Goal: Find specific page/section: Find specific page/section

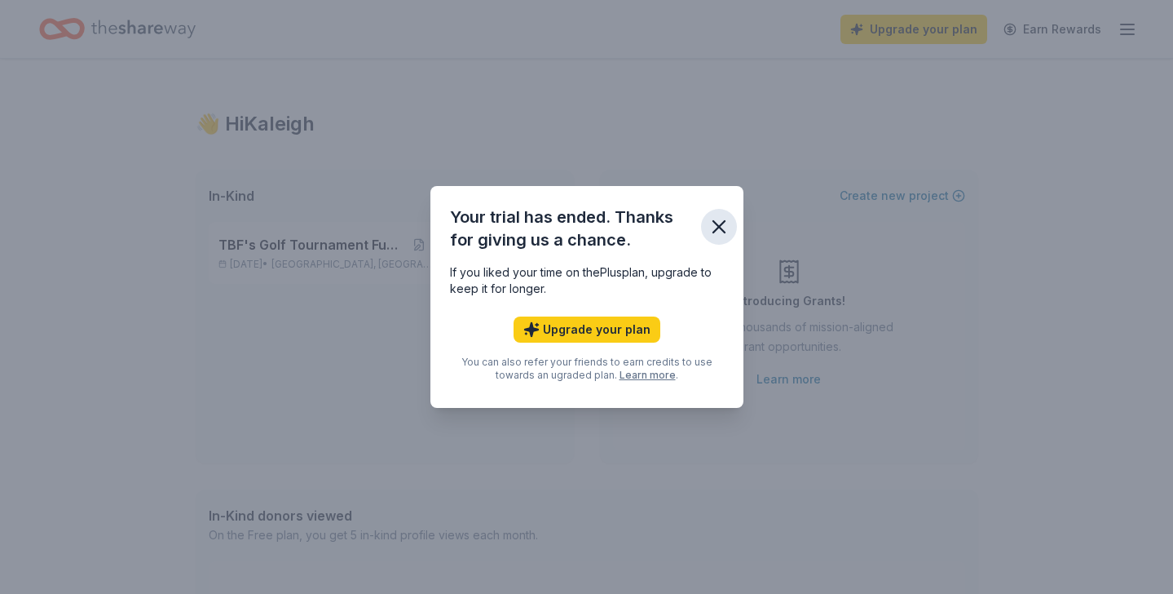
click at [713, 223] on icon "button" at bounding box center [719, 226] width 23 height 23
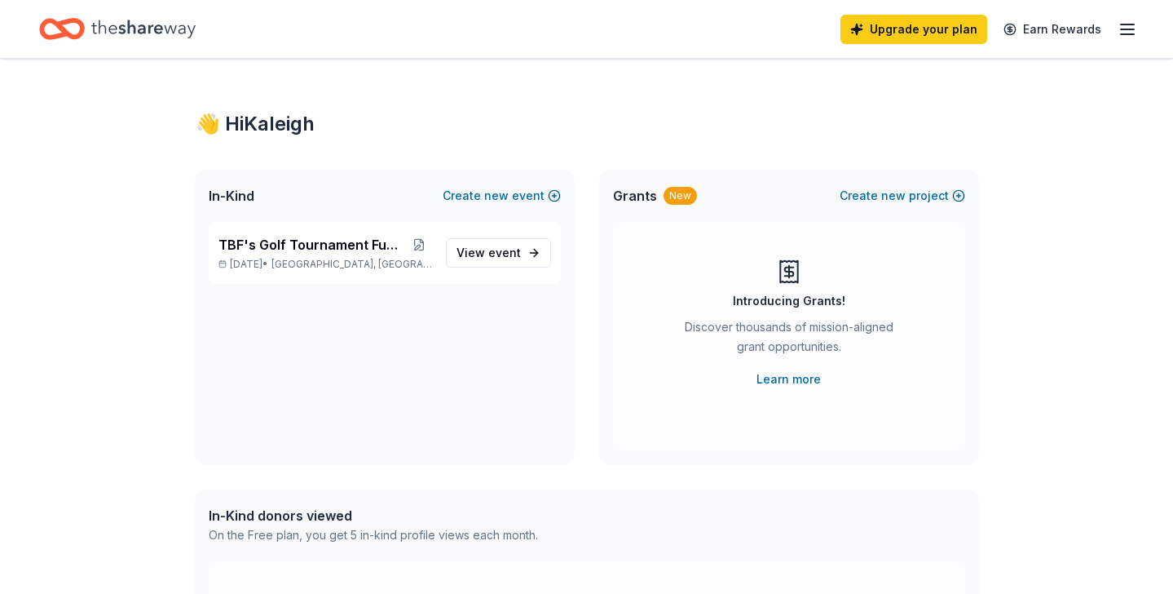
click at [1129, 36] on icon "button" at bounding box center [1128, 30] width 20 height 20
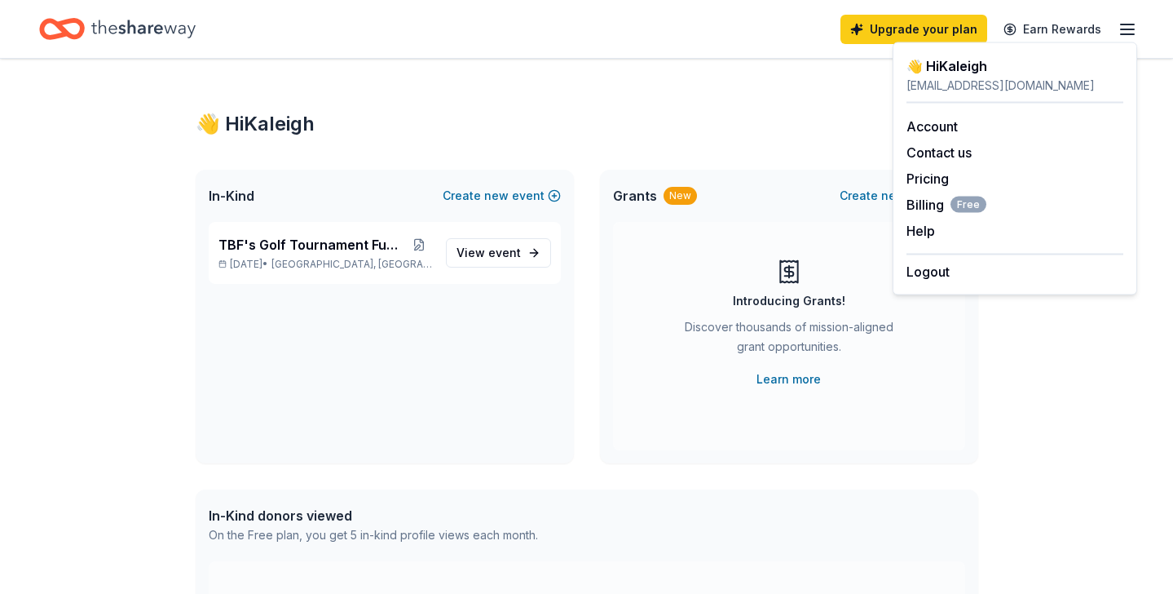
click at [1132, 29] on line "button" at bounding box center [1127, 29] width 13 height 0
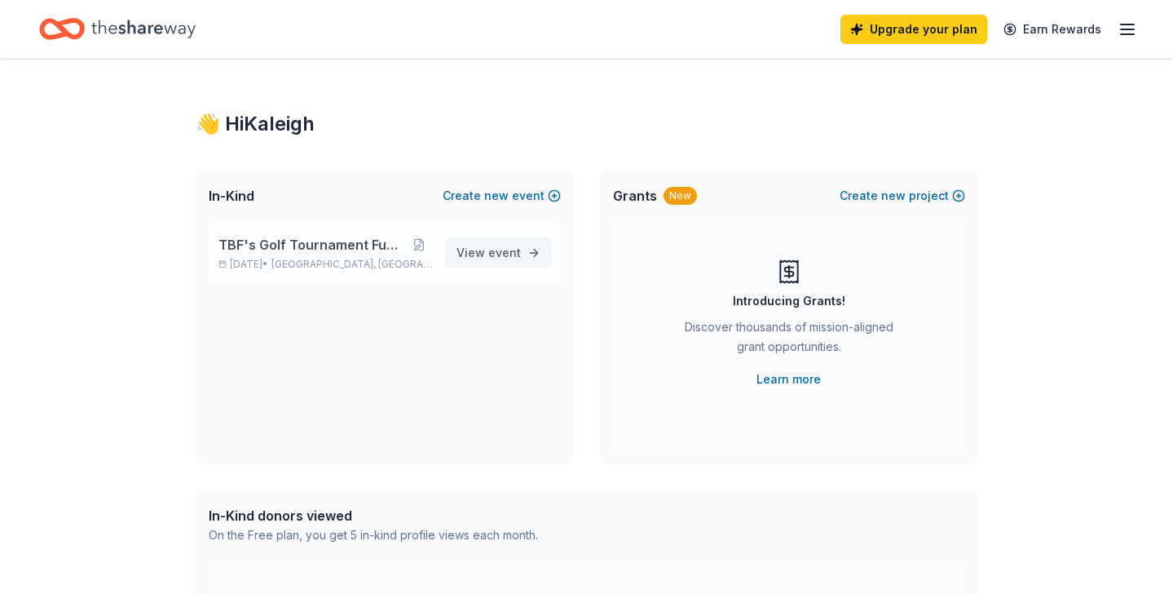
click at [501, 249] on span "event" at bounding box center [504, 252] width 33 height 14
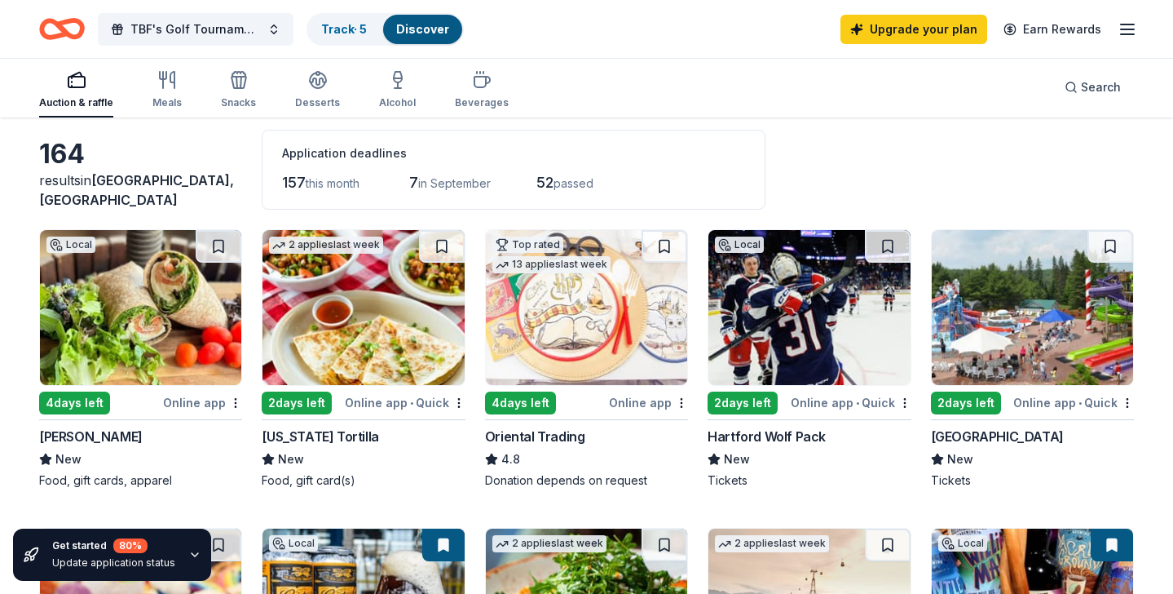
scroll to position [68, 0]
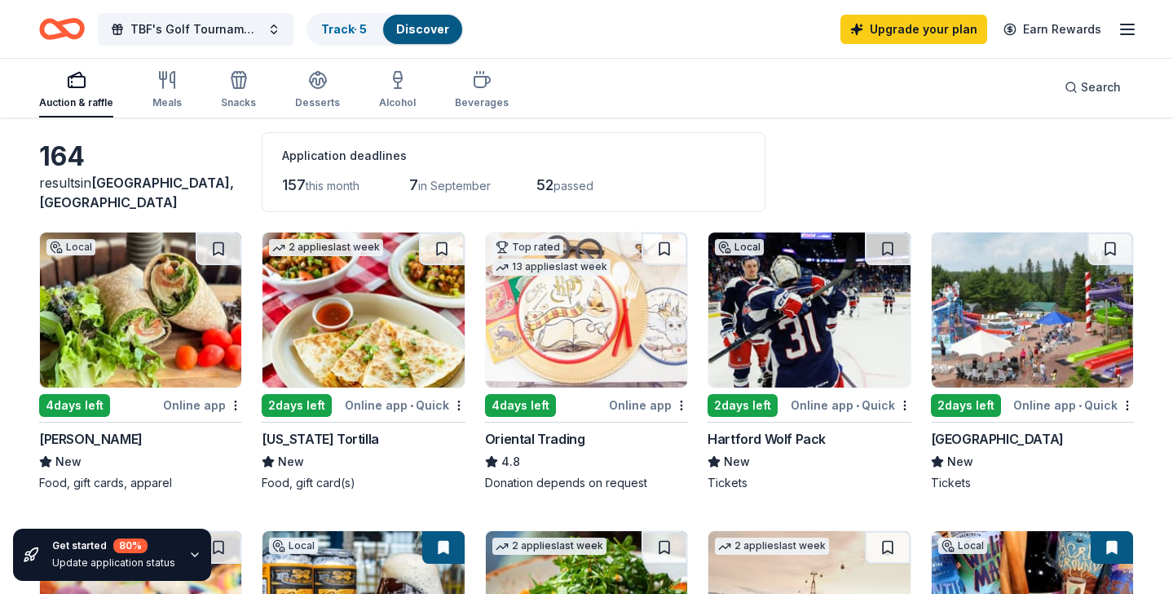
click at [126, 342] on img at bounding box center [140, 309] width 201 height 155
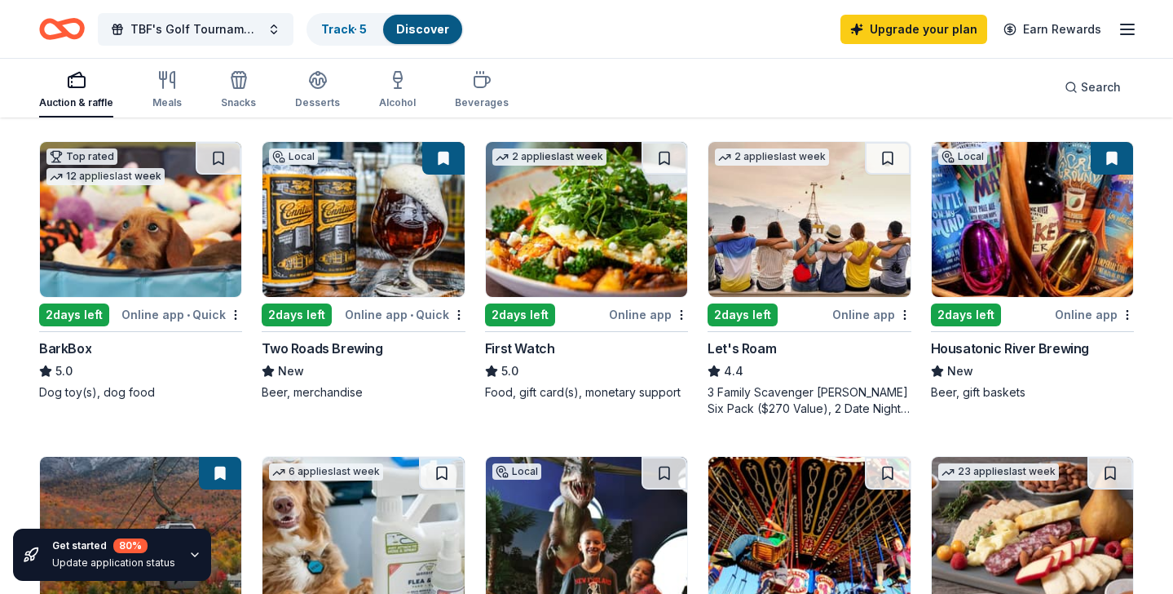
scroll to position [0, 0]
